Goal: Check status: Check status

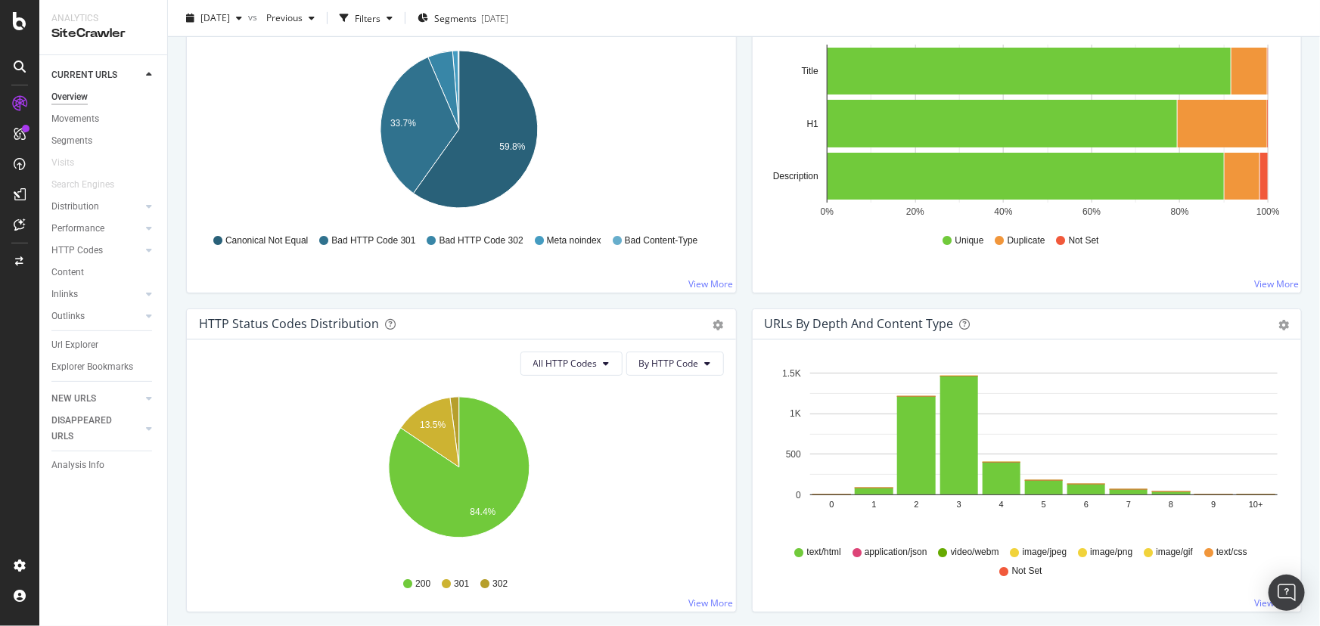
scroll to position [524, 0]
